Goal: Task Accomplishment & Management: Manage account settings

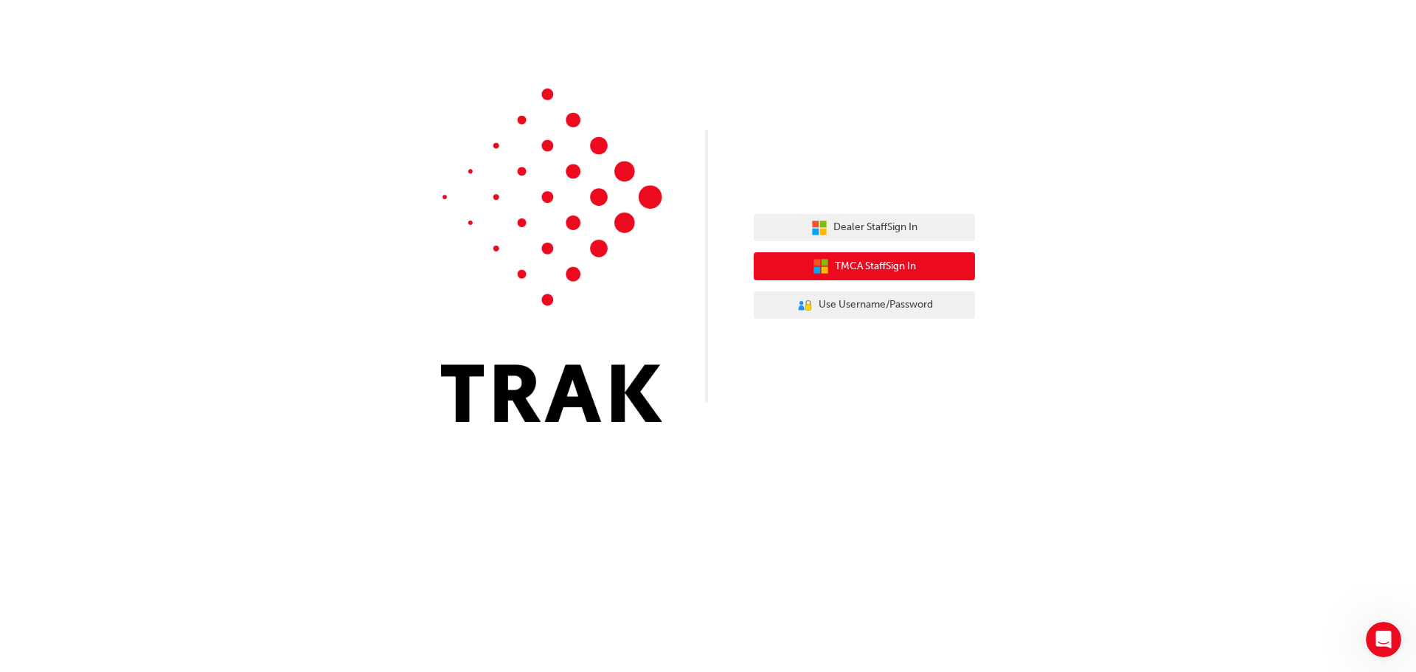
click at [890, 268] on span "TMCA Staff Sign In" at bounding box center [875, 266] width 81 height 17
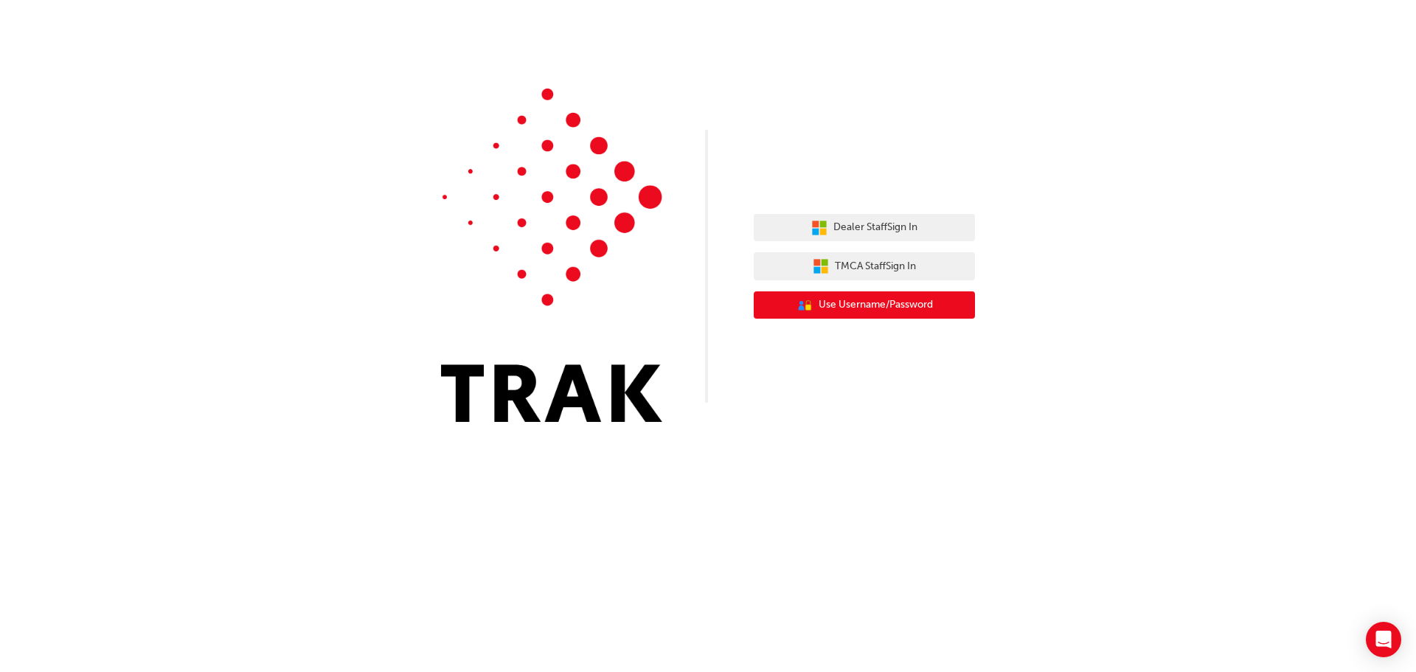
click at [837, 305] on span "Use Username/Password" at bounding box center [876, 305] width 114 height 17
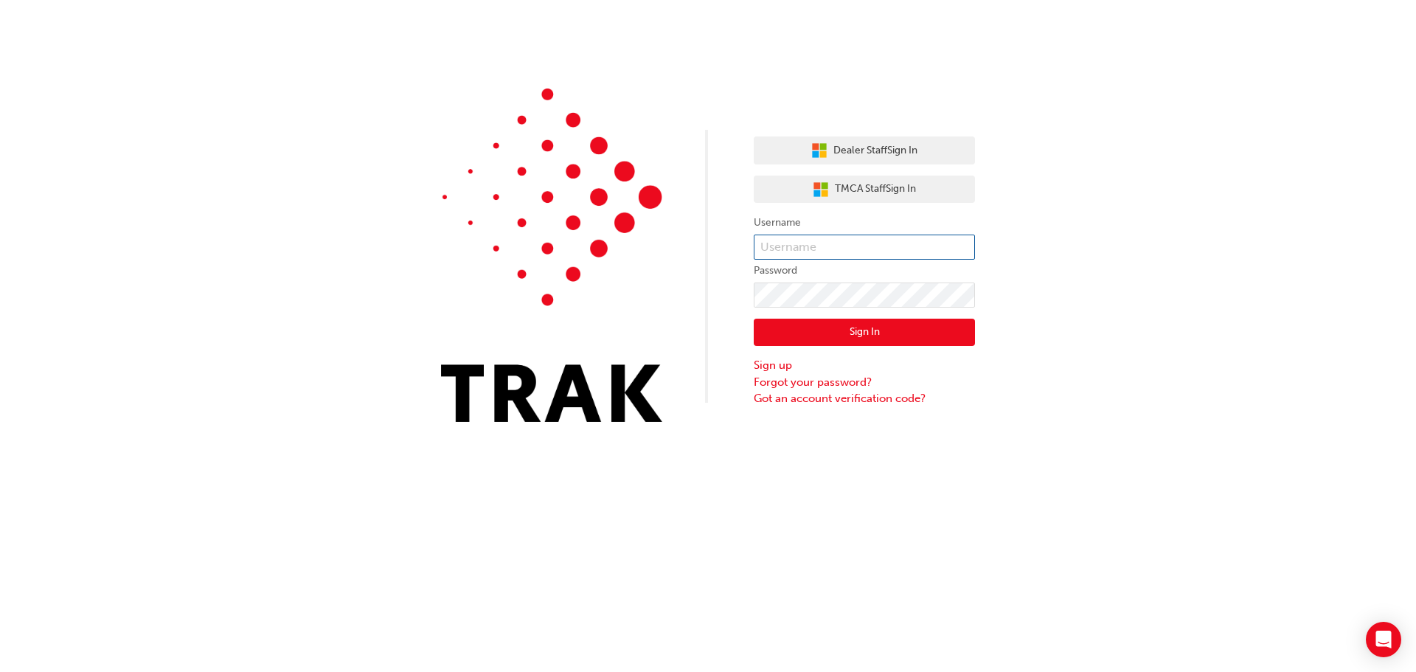
click at [780, 245] on input "text" at bounding box center [864, 247] width 221 height 25
paste input "Nishantkumar.Chaudhari"
type input "Nishantkumar.Chaudhari"
click at [791, 282] on form "Username Nishantkumar.Chaudhari Password Sign In Sign up Forgot your password? …" at bounding box center [864, 310] width 221 height 193
click at [864, 334] on button "Sign In" at bounding box center [864, 333] width 221 height 28
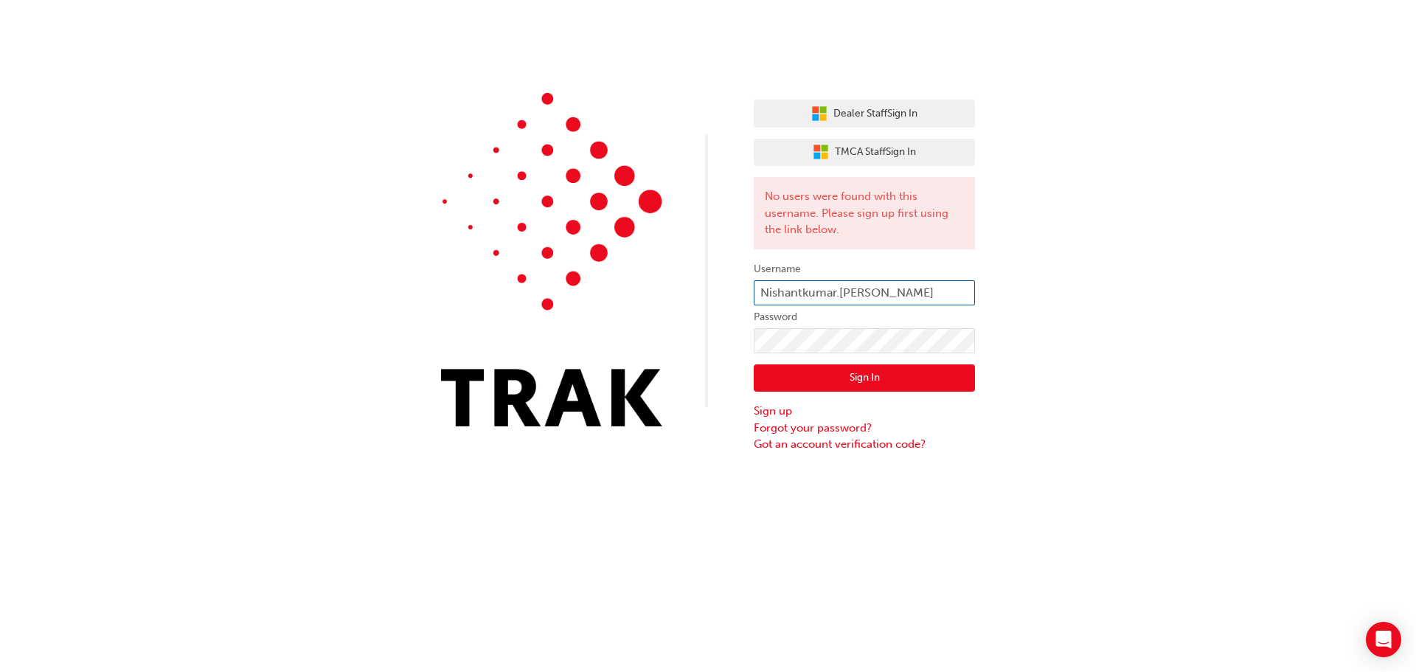
click at [760, 292] on input "Nishantkumar.Chaudhari" at bounding box center [864, 292] width 221 height 25
click at [907, 288] on input "Nishantkumar.Chaudhari" at bounding box center [864, 292] width 221 height 25
click at [895, 375] on button "Sign In" at bounding box center [864, 378] width 221 height 28
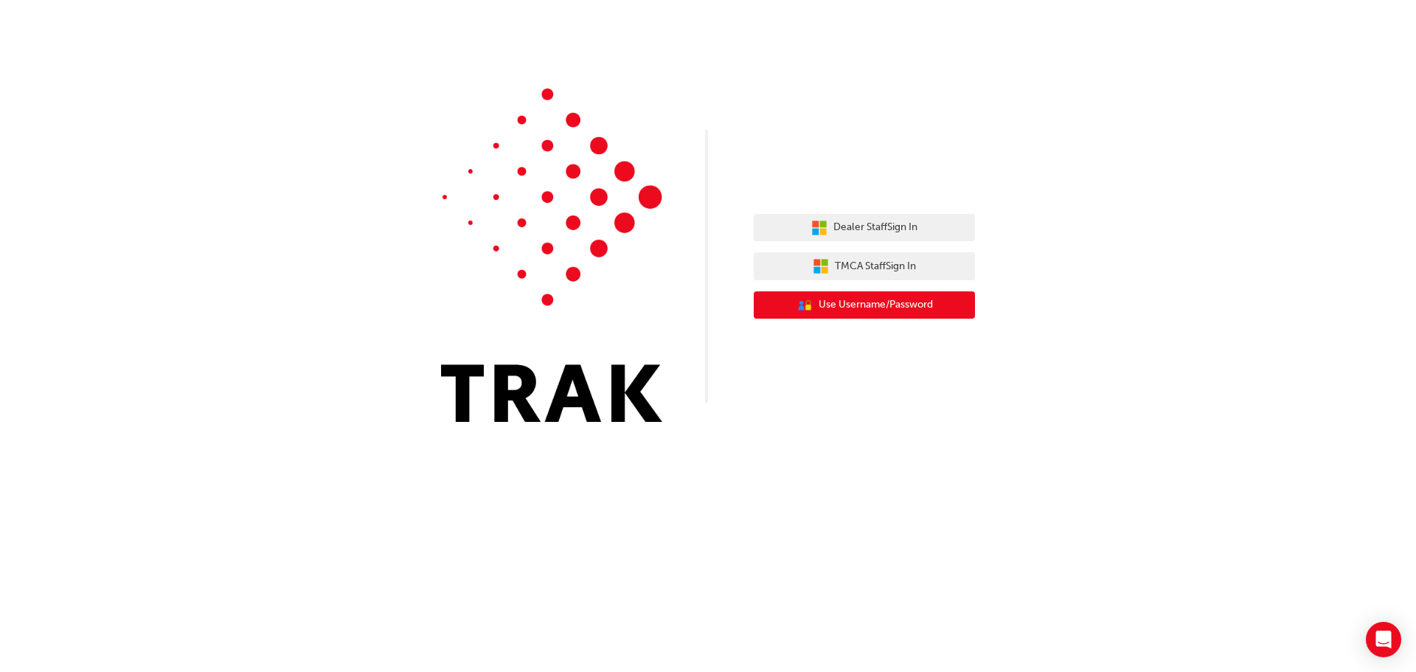
click at [821, 308] on span "Use Username/Password" at bounding box center [876, 305] width 114 height 17
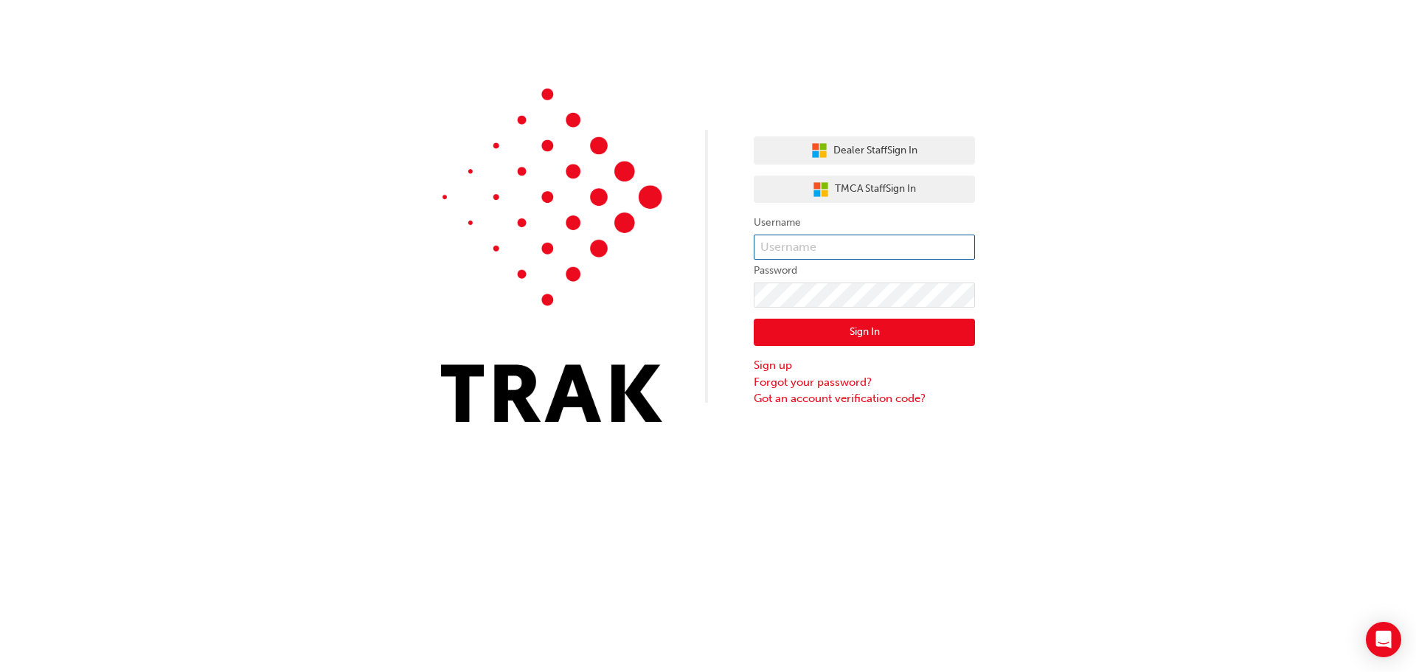
click at [794, 240] on input "text" at bounding box center [864, 247] width 221 height 25
type input "Nishantkumar.Chaudhari"
click button "Sign In" at bounding box center [864, 333] width 221 height 28
